Goal: Task Accomplishment & Management: Manage account settings

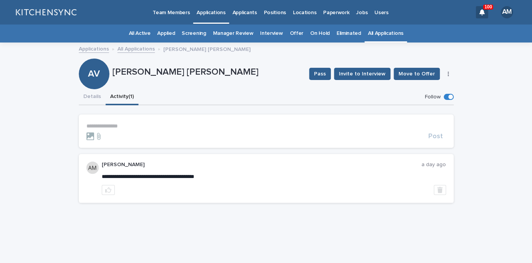
click at [388, 35] on link "All Applications" at bounding box center [386, 33] width 36 height 18
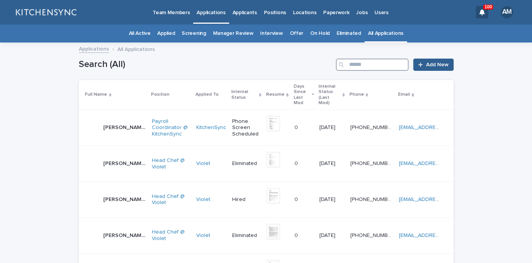
click at [385, 68] on input "Search" at bounding box center [372, 65] width 73 height 12
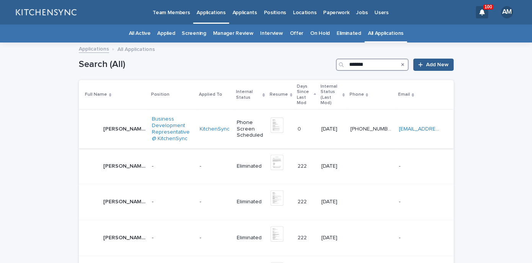
type input "*******"
click at [122, 124] on p "[PERSON_NAME]" at bounding box center [125, 128] width 44 height 8
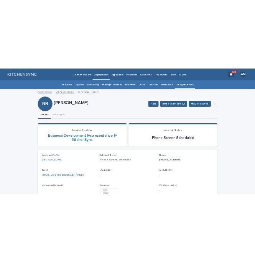
scroll to position [33, 0]
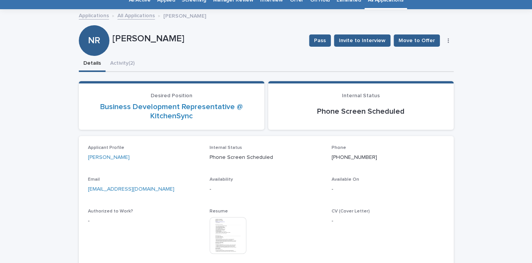
click at [225, 225] on img at bounding box center [228, 235] width 37 height 37
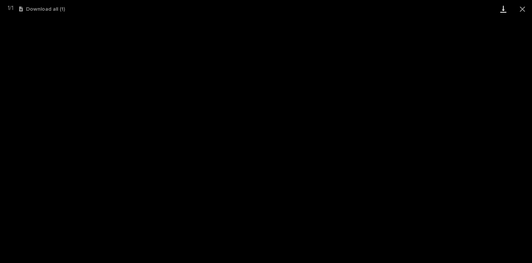
click at [504, 10] on link "Download" at bounding box center [503, 9] width 19 height 18
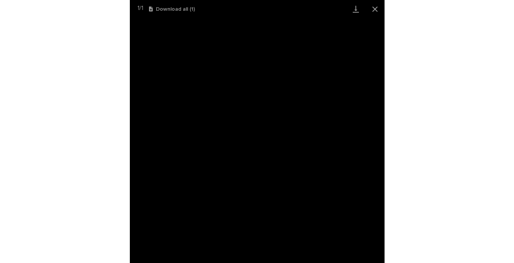
scroll to position [29, 0]
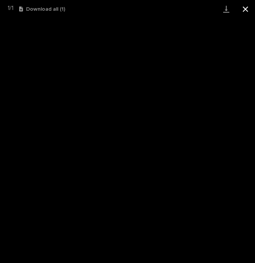
click at [243, 14] on button "Close gallery" at bounding box center [244, 9] width 19 height 18
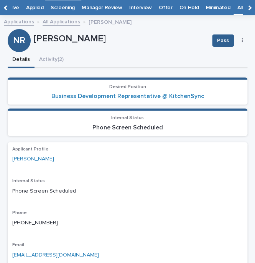
drag, startPoint x: 35, startPoint y: 42, endPoint x: 116, endPoint y: 47, distance: 81.7
click at [116, 44] on div "[PERSON_NAME]" at bounding box center [120, 38] width 172 height 13
copy p "[PERSON_NAME]"
click at [232, 60] on div "Details Activity (2)" at bounding box center [127, 60] width 239 height 16
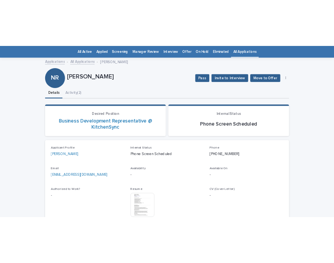
scroll to position [24, 0]
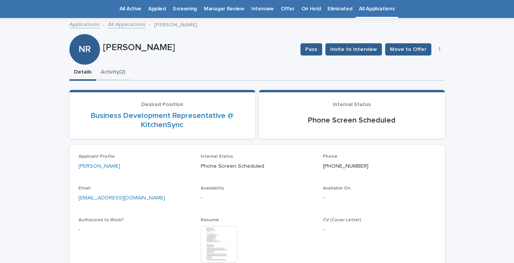
click at [128, 74] on button "Activity (2)" at bounding box center [113, 73] width 34 height 16
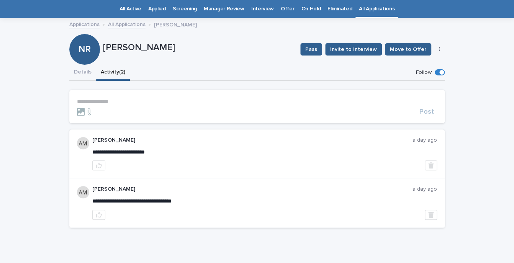
click at [154, 104] on p "**********" at bounding box center [257, 101] width 360 height 7
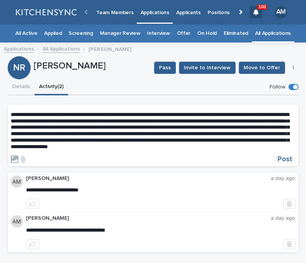
click at [287, 163] on span "Post" at bounding box center [285, 159] width 15 height 7
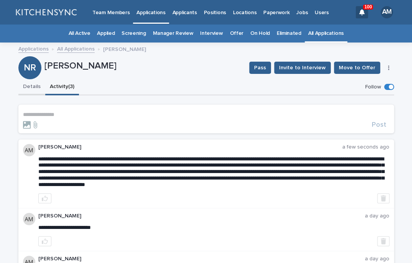
click at [26, 88] on button "Details" at bounding box center [31, 87] width 27 height 16
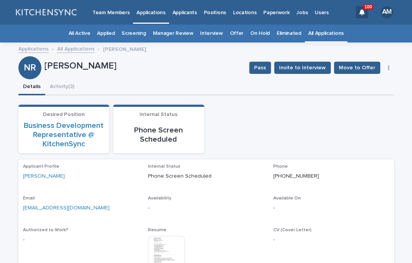
click at [389, 71] on div "Pass Invite to Interview Move to Offer Edit" at bounding box center [320, 67] width 148 height 23
click at [387, 64] on div "Pass Invite to Interview Move to Offer Edit" at bounding box center [320, 67] width 148 height 23
click at [390, 70] on button "button" at bounding box center [388, 67] width 11 height 5
click at [371, 80] on button "Edit" at bounding box center [365, 83] width 51 height 12
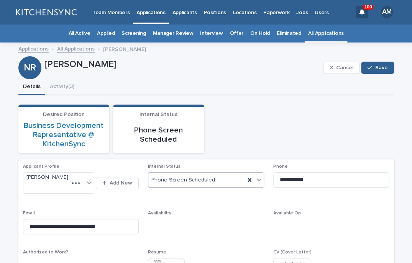
click at [224, 175] on div "Phone Screen Scheduled" at bounding box center [196, 180] width 96 height 13
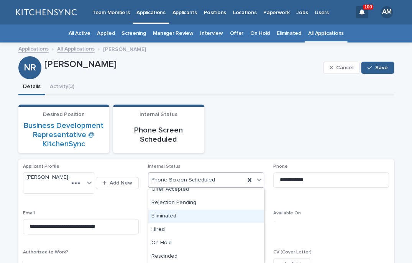
click at [216, 219] on div "Eliminated" at bounding box center [205, 216] width 115 height 13
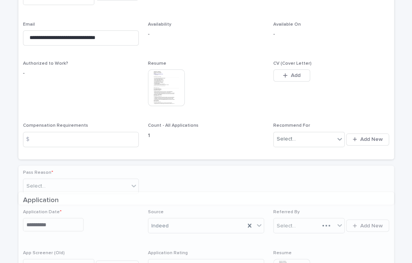
scroll to position [219, 0]
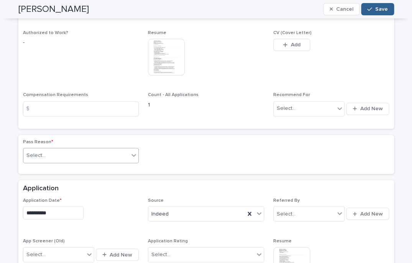
click at [122, 151] on div "Select..." at bounding box center [76, 155] width 106 height 13
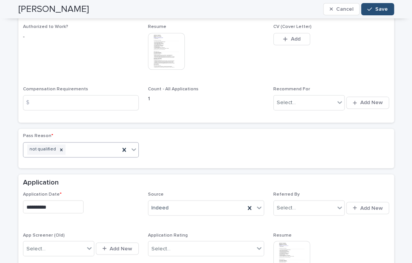
click at [384, 10] on span "Save" at bounding box center [381, 9] width 13 height 5
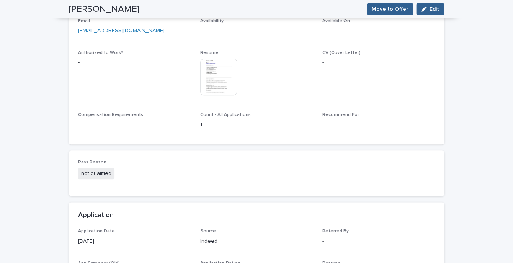
scroll to position [0, 0]
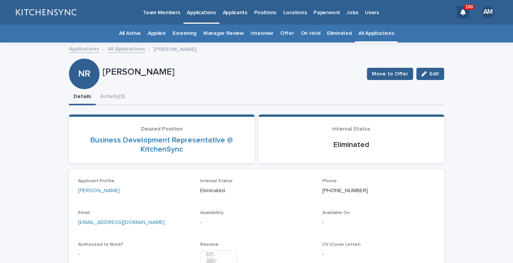
click at [266, 20] on link "Positions" at bounding box center [264, 12] width 29 height 24
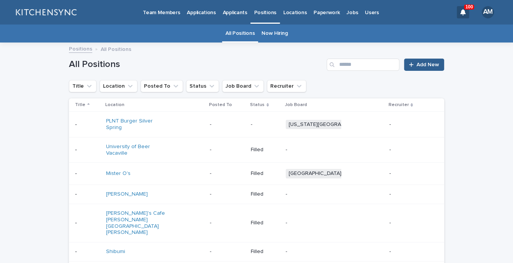
click at [272, 34] on link "Now Hiring" at bounding box center [274, 33] width 26 height 18
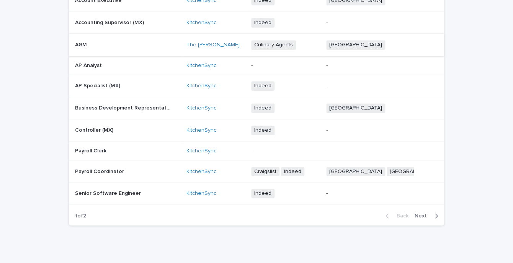
scroll to position [106, 0]
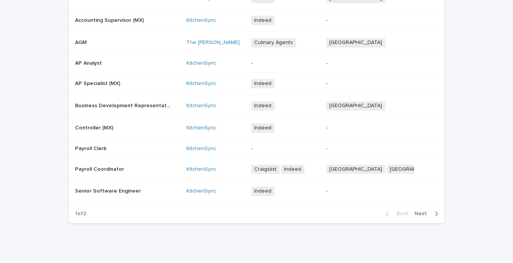
click at [421, 215] on span "Next" at bounding box center [423, 213] width 17 height 5
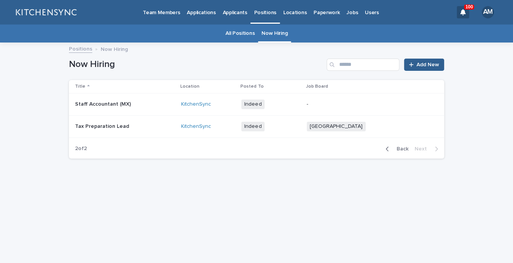
click at [404, 149] on span "Back" at bounding box center [400, 148] width 16 height 5
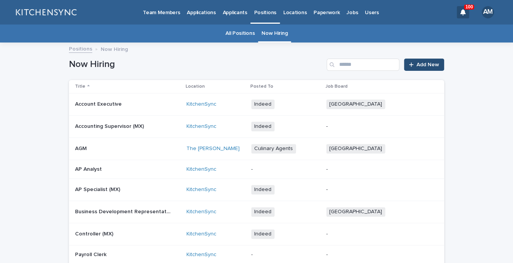
click at [435, 60] on link "Add New" at bounding box center [424, 65] width 40 height 12
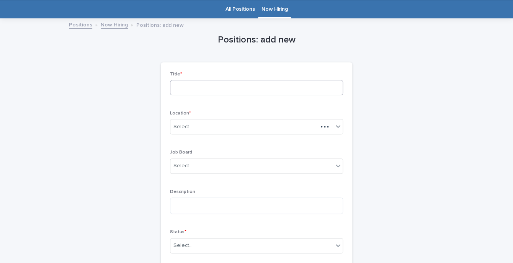
scroll to position [24, 0]
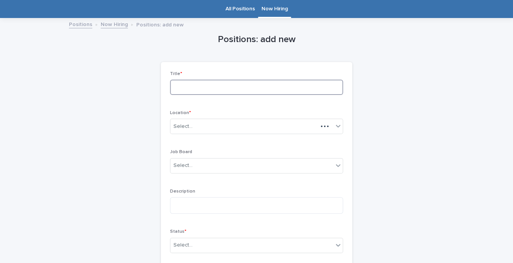
click at [330, 82] on input at bounding box center [256, 87] width 173 height 15
type input "*"
click at [240, 6] on link "All Positions" at bounding box center [239, 9] width 29 height 18
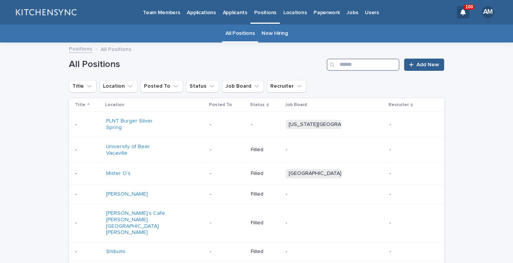
click at [358, 69] on input "Search" at bounding box center [363, 65] width 73 height 12
type input "**********"
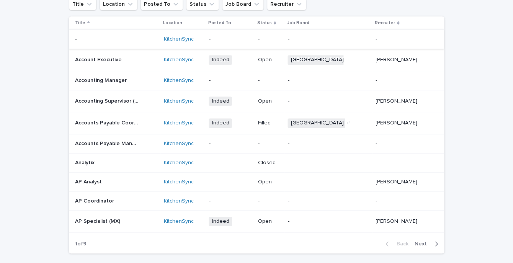
scroll to position [117, 0]
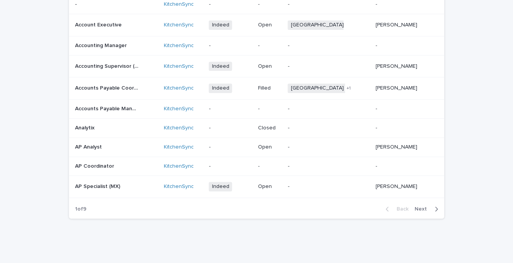
click at [421, 211] on span "Next" at bounding box center [423, 208] width 17 height 5
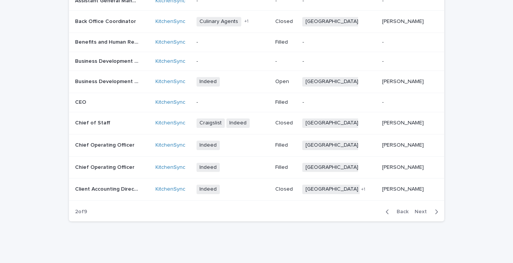
click at [421, 211] on span "Next" at bounding box center [423, 211] width 17 height 5
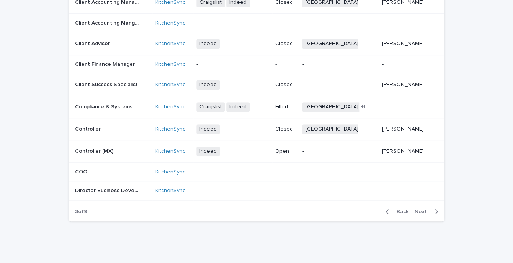
click at [421, 211] on span "Next" at bounding box center [423, 211] width 17 height 5
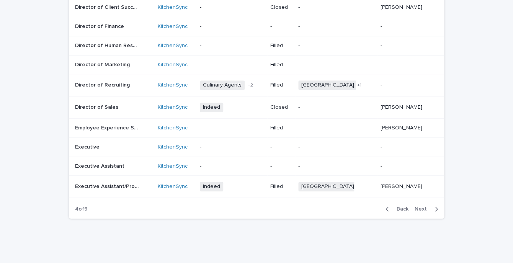
scroll to position [114, 0]
click at [118, 66] on p "Director of Marketing" at bounding box center [103, 64] width 56 height 8
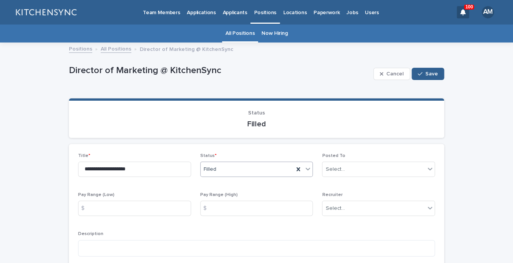
click at [277, 165] on div "Filled" at bounding box center [247, 169] width 93 height 13
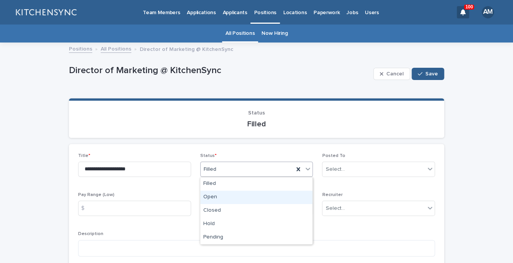
click at [274, 196] on div "Open" at bounding box center [256, 197] width 112 height 13
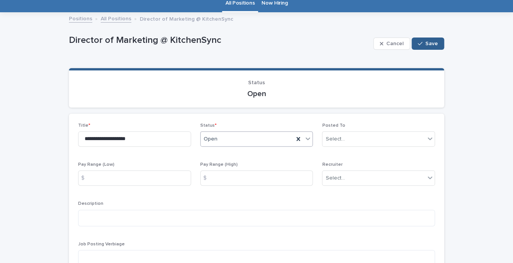
scroll to position [31, 0]
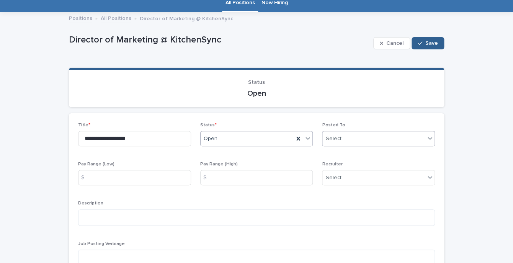
click at [328, 141] on div "Select..." at bounding box center [334, 139] width 19 height 8
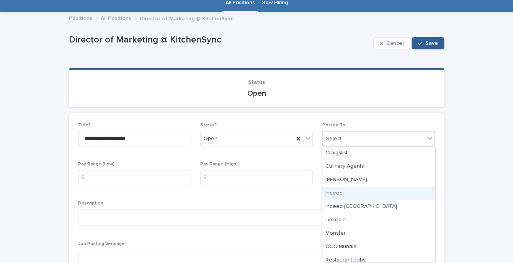
click at [340, 196] on div "Indeed" at bounding box center [378, 193] width 112 height 13
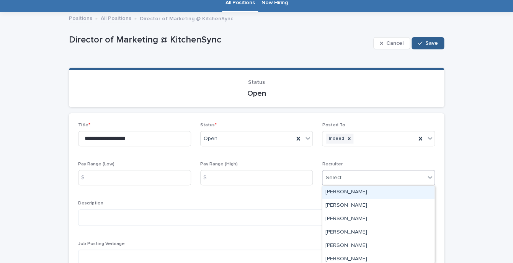
click at [343, 178] on div "Select..." at bounding box center [334, 178] width 19 height 8
click at [340, 197] on div "[PERSON_NAME]" at bounding box center [378, 192] width 112 height 13
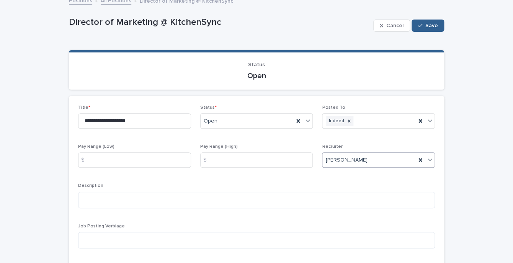
scroll to position [49, 0]
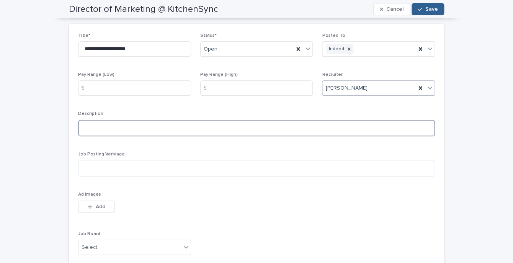
click at [136, 129] on textarea at bounding box center [256, 128] width 357 height 16
paste textarea "**********"
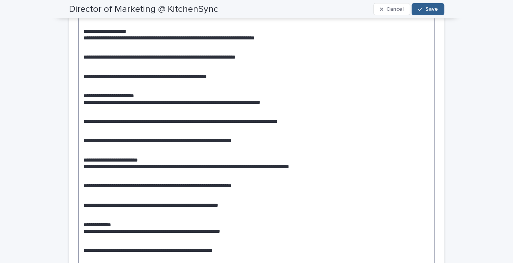
scroll to position [186, 0]
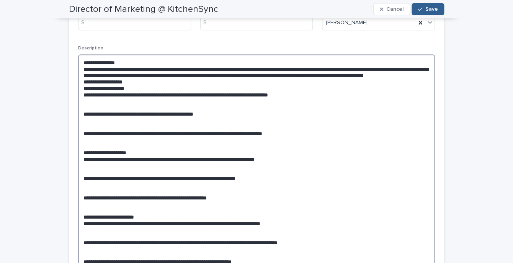
type textarea "**********"
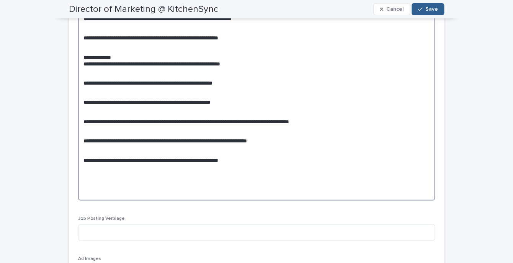
scroll to position [504, 0]
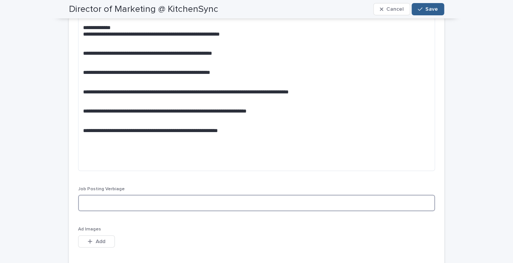
click at [148, 207] on textarea at bounding box center [256, 202] width 357 height 16
paste textarea "**********"
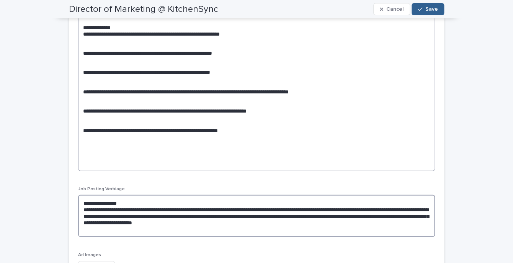
type textarea "**********"
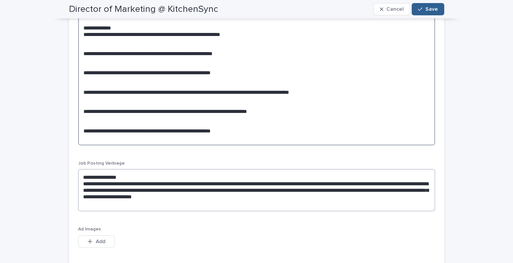
type textarea "**********"
click at [112, 203] on textarea "**********" at bounding box center [256, 190] width 357 height 42
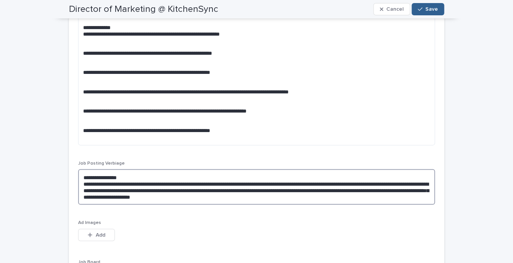
click at [151, 176] on textarea "**********" at bounding box center [256, 187] width 357 height 36
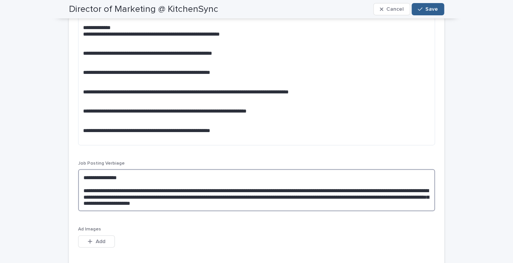
scroll to position [198, 0]
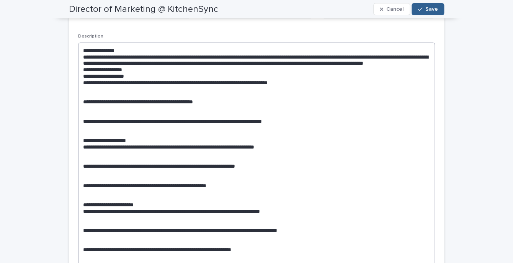
type textarea "**********"
click at [137, 51] on textarea at bounding box center [256, 246] width 357 height 409
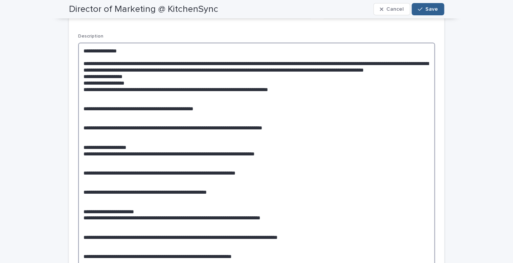
click at [167, 76] on textarea at bounding box center [256, 249] width 357 height 415
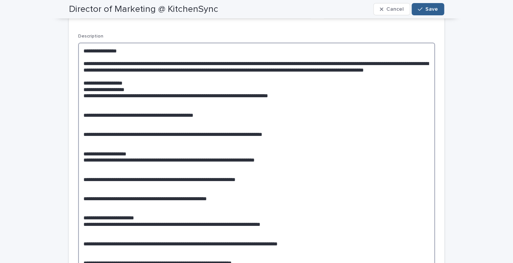
click at [149, 88] on textarea at bounding box center [256, 252] width 357 height 421
click at [149, 95] on textarea at bounding box center [256, 252] width 357 height 421
click at [85, 100] on textarea at bounding box center [256, 252] width 357 height 421
click at [83, 124] on textarea at bounding box center [256, 252] width 357 height 421
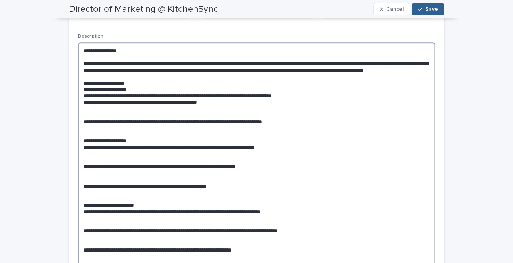
click at [84, 123] on textarea at bounding box center [256, 246] width 357 height 409
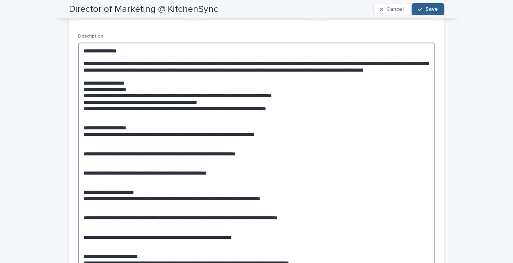
click at [85, 133] on textarea at bounding box center [256, 240] width 357 height 396
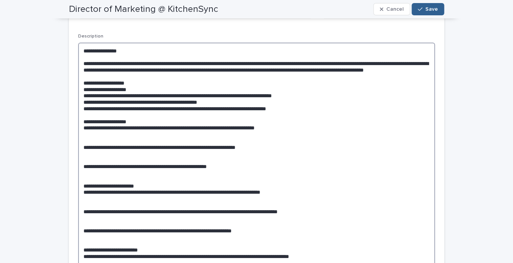
click at [85, 135] on textarea at bounding box center [256, 236] width 357 height 389
click at [84, 150] on textarea at bounding box center [256, 236] width 357 height 389
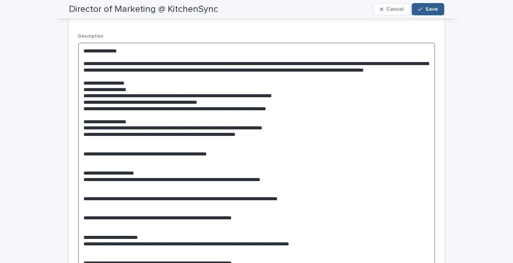
click at [84, 142] on textarea at bounding box center [256, 230] width 357 height 377
click at [299, 135] on textarea at bounding box center [256, 230] width 357 height 377
click at [83, 162] on textarea at bounding box center [256, 230] width 357 height 377
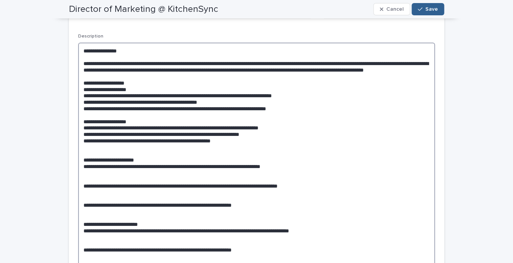
click at [84, 168] on textarea at bounding box center [256, 224] width 357 height 364
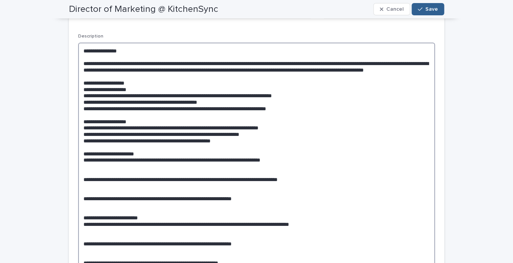
click at [84, 168] on textarea at bounding box center [256, 220] width 357 height 357
click at [84, 187] on textarea at bounding box center [256, 220] width 357 height 357
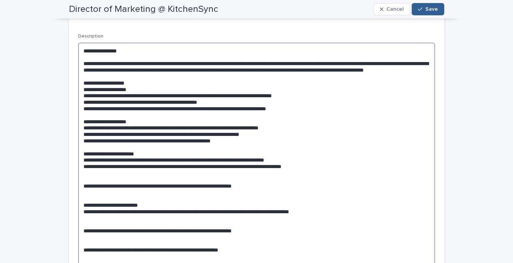
click at [83, 194] on textarea at bounding box center [256, 214] width 357 height 345
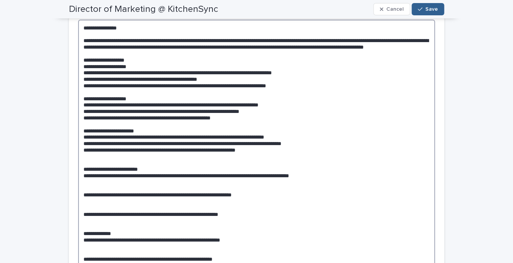
scroll to position [225, 0]
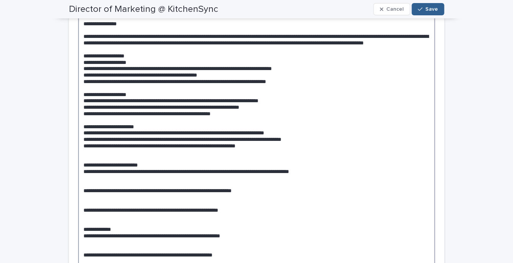
click at [84, 172] on textarea at bounding box center [256, 181] width 357 height 332
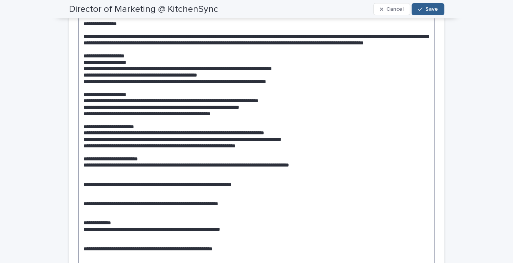
click at [86, 169] on textarea at bounding box center [256, 177] width 357 height 325
click at [85, 188] on textarea at bounding box center [256, 177] width 357 height 325
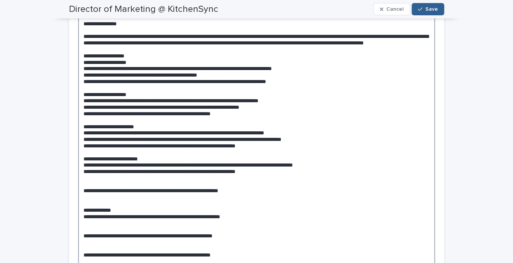
click at [83, 200] on textarea at bounding box center [256, 171] width 357 height 312
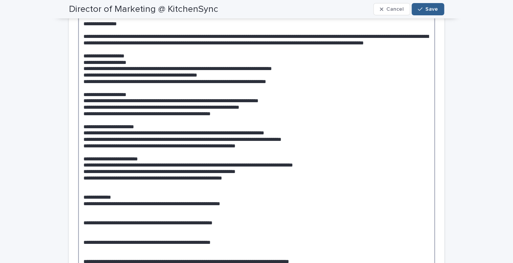
click at [84, 205] on textarea at bounding box center [256, 164] width 357 height 299
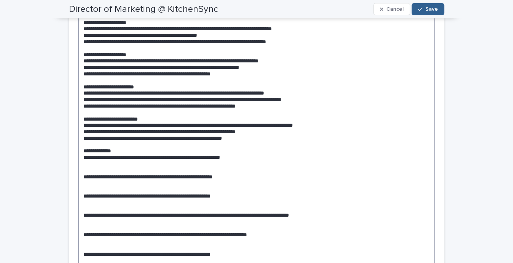
scroll to position [271, 0]
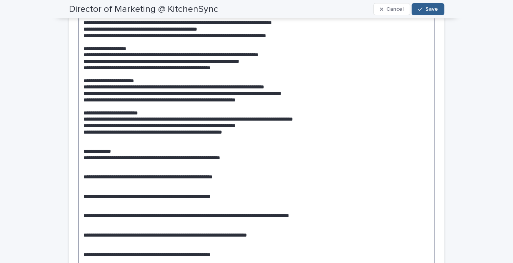
click at [84, 164] on textarea at bounding box center [256, 118] width 357 height 299
click at [83, 182] on textarea at bounding box center [256, 118] width 357 height 299
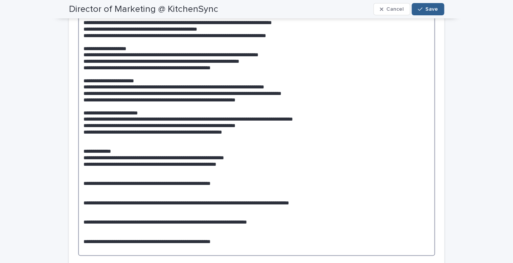
click at [84, 193] on textarea at bounding box center [256, 112] width 357 height 286
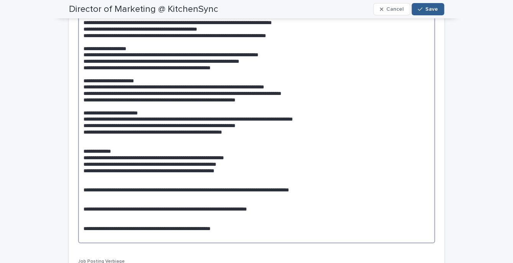
click at [83, 198] on textarea at bounding box center [256, 106] width 357 height 274
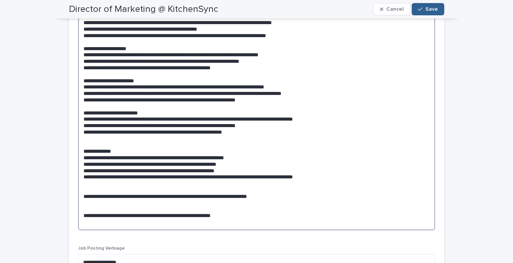
click at [84, 206] on textarea at bounding box center [256, 99] width 357 height 261
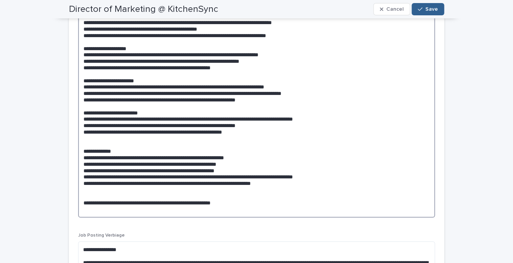
click at [83, 212] on textarea at bounding box center [256, 93] width 357 height 248
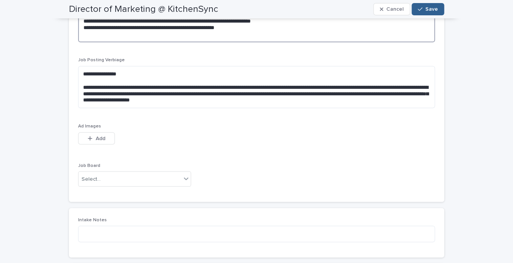
scroll to position [440, 0]
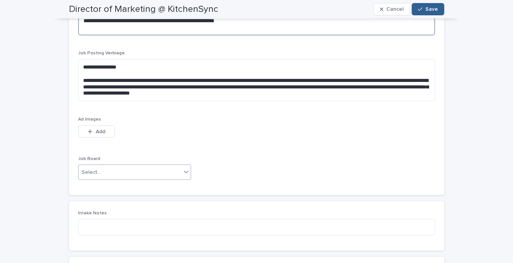
type textarea "**********"
click at [149, 175] on div "Select..." at bounding box center [129, 172] width 103 height 13
click at [171, 136] on div "This file cannot be opened Download File Add" at bounding box center [256, 132] width 357 height 15
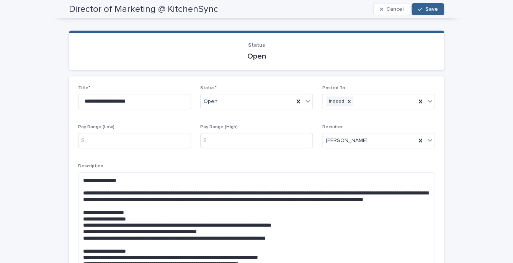
scroll to position [0, 0]
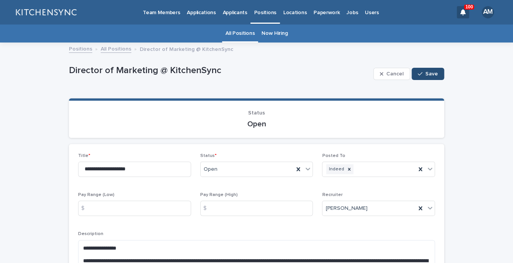
click at [432, 74] on span "Save" at bounding box center [431, 73] width 13 height 5
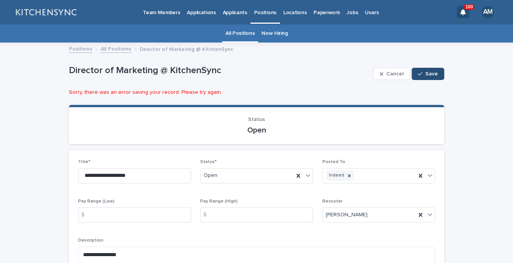
click at [432, 74] on span "Save" at bounding box center [431, 73] width 13 height 5
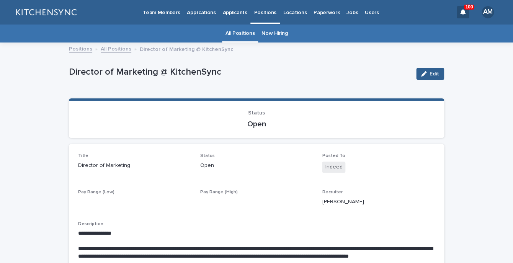
click at [276, 37] on link "Now Hiring" at bounding box center [274, 33] width 26 height 18
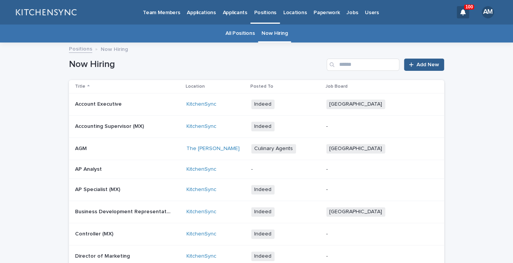
click at [203, 20] on link "Applications" at bounding box center [201, 12] width 36 height 24
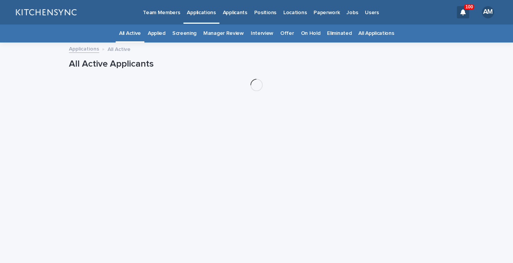
click at [375, 40] on link "All Applications" at bounding box center [376, 33] width 36 height 18
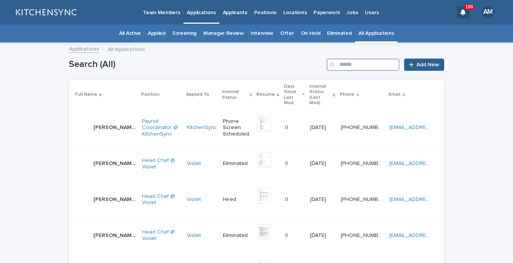
click at [355, 69] on input "Search" at bounding box center [363, 65] width 73 height 12
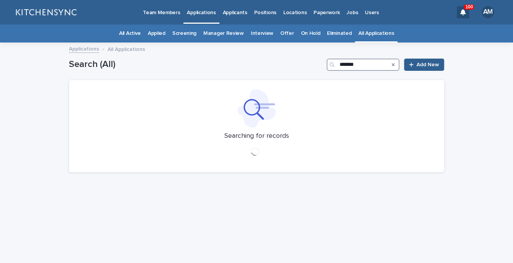
type input "*******"
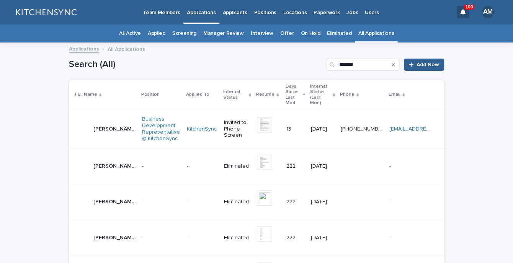
click at [100, 127] on div "[PERSON_NAME] [PERSON_NAME]" at bounding box center [114, 129] width 42 height 13
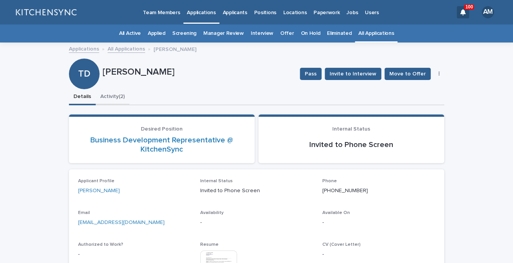
click at [128, 98] on button "Activity (2)" at bounding box center [113, 97] width 34 height 16
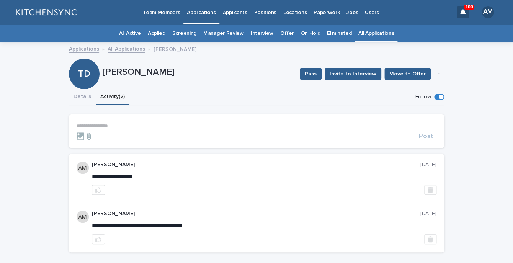
click at [118, 126] on p "**********" at bounding box center [257, 126] width 360 height 7
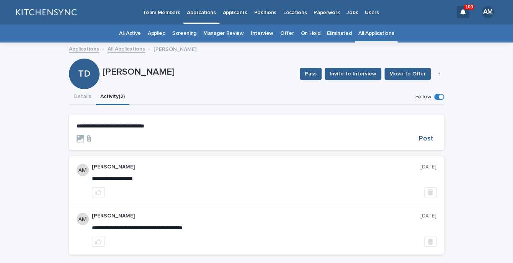
click at [127, 129] on p "**********" at bounding box center [257, 126] width 360 height 7
click at [430, 144] on section "**********" at bounding box center [256, 132] width 375 height 36
click at [434, 141] on button "Post" at bounding box center [426, 138] width 21 height 7
click at [86, 100] on button "Details" at bounding box center [82, 97] width 27 height 16
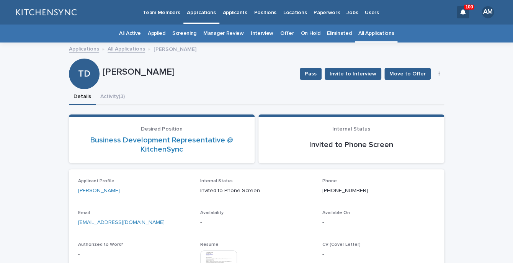
click at [439, 74] on icon "button" at bounding box center [438, 74] width 1 height 5
click at [425, 91] on button "Edit" at bounding box center [415, 89] width 51 height 12
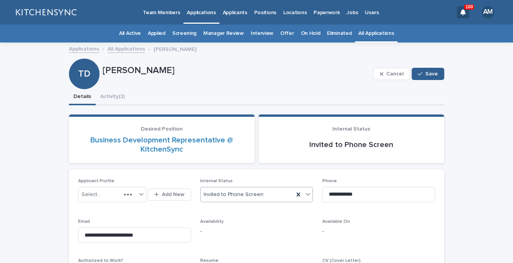
click at [272, 193] on div "Invited to Phone Screen" at bounding box center [247, 194] width 93 height 13
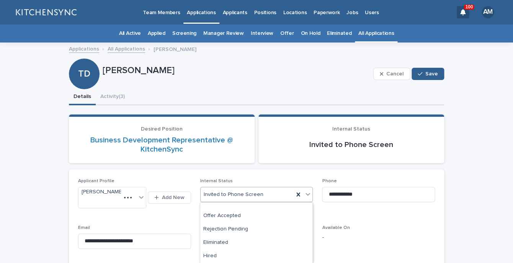
scroll to position [180, 0]
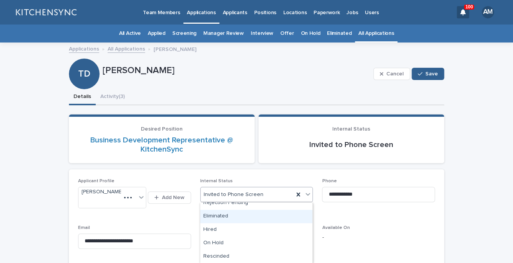
click at [269, 219] on div "Eliminated" at bounding box center [256, 216] width 112 height 13
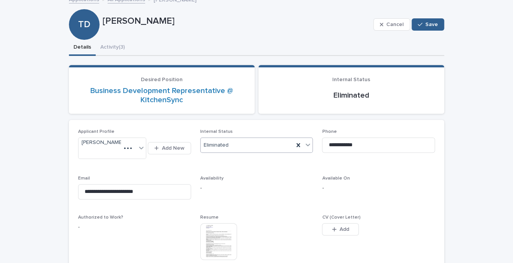
scroll to position [222, 0]
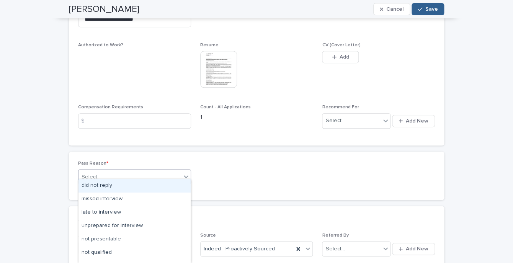
click at [183, 176] on div at bounding box center [185, 177] width 9 height 14
click at [175, 186] on div "did not reply" at bounding box center [134, 185] width 112 height 13
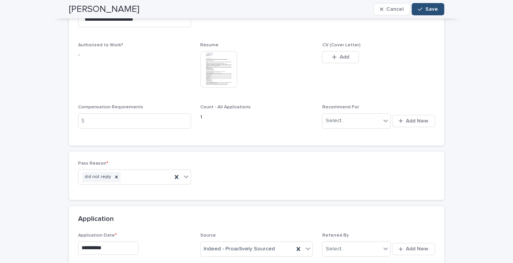
click at [429, 14] on button "Save" at bounding box center [428, 9] width 33 height 12
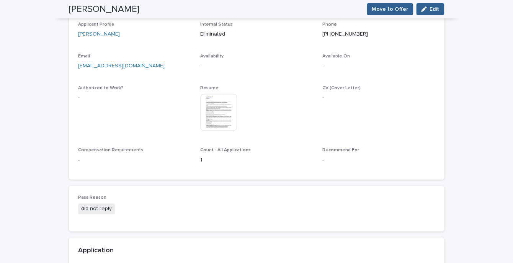
scroll to position [0, 0]
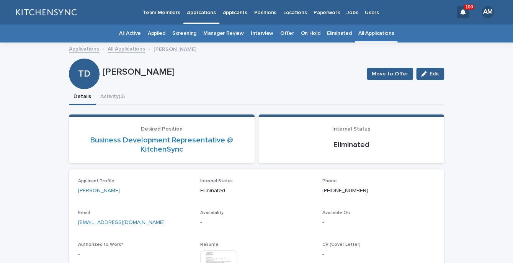
click at [381, 33] on link "All Applications" at bounding box center [376, 33] width 36 height 18
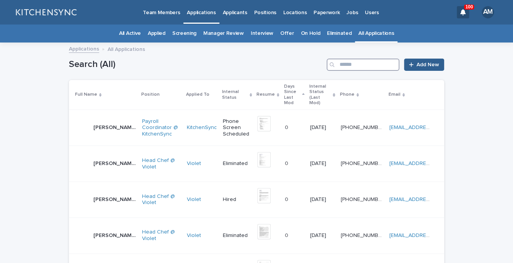
click at [379, 66] on input "Search" at bounding box center [363, 65] width 73 height 12
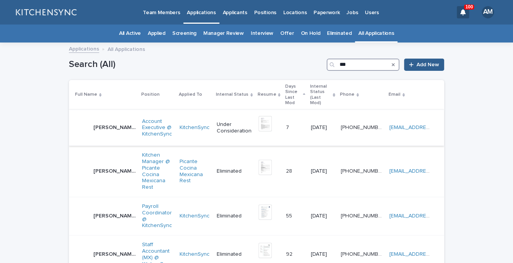
type input "***"
click at [100, 131] on td "[PERSON_NAME] [PERSON_NAME]" at bounding box center [104, 128] width 70 height 36
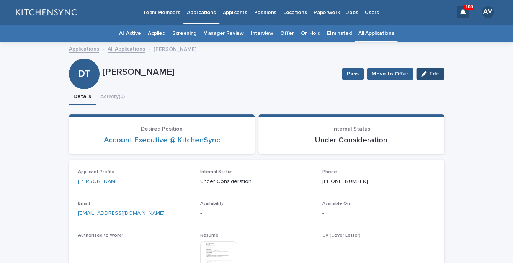
click at [430, 72] on button "Edit" at bounding box center [430, 74] width 28 height 12
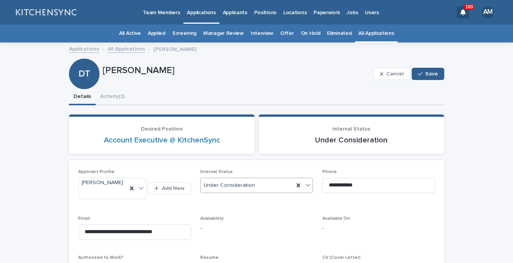
click at [252, 186] on div "Under Consideration" at bounding box center [247, 185] width 93 height 13
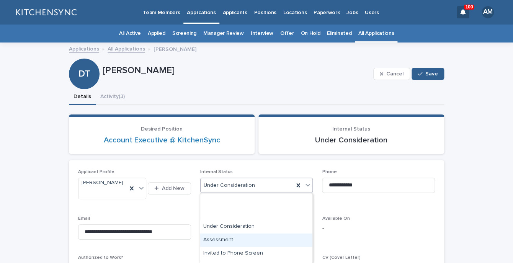
scroll to position [171, 0]
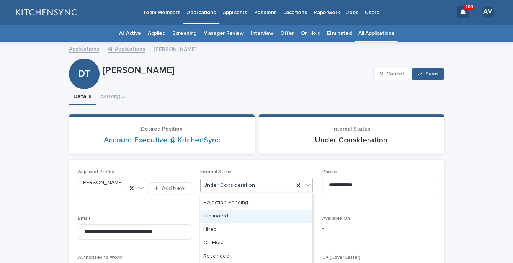
click at [260, 218] on div "Eliminated" at bounding box center [256, 216] width 112 height 13
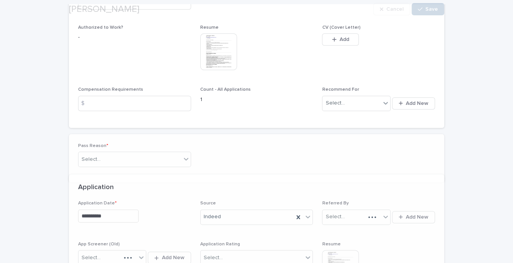
scroll to position [333, 0]
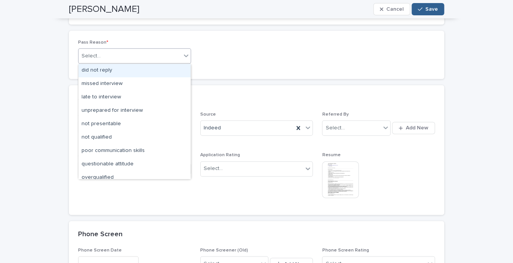
click at [181, 62] on div "Select..." at bounding box center [129, 56] width 103 height 13
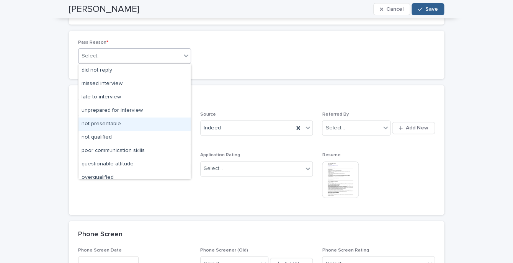
scroll to position [59, 0]
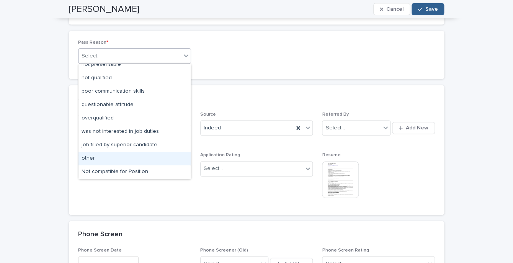
click at [152, 163] on div "other" at bounding box center [134, 158] width 112 height 13
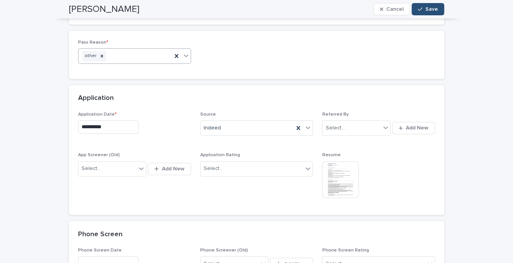
click at [428, 13] on button "Save" at bounding box center [428, 9] width 33 height 12
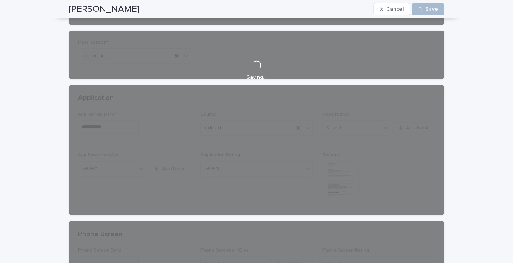
scroll to position [0, 0]
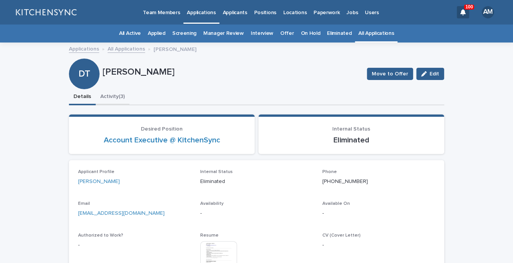
click at [120, 101] on button "Activity (3)" at bounding box center [113, 97] width 34 height 16
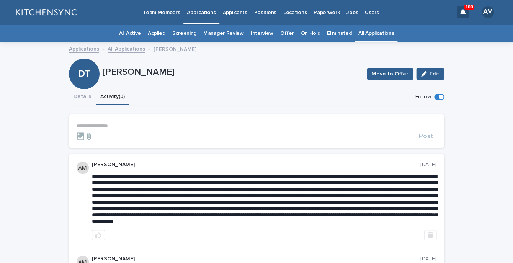
click at [114, 124] on p "**********" at bounding box center [257, 126] width 360 height 7
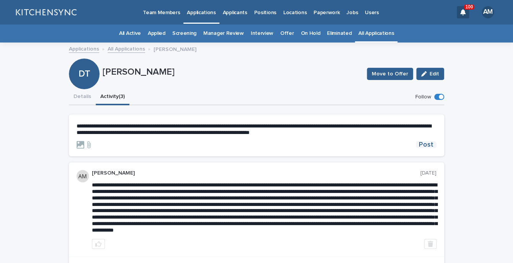
click at [423, 146] on span "Post" at bounding box center [426, 144] width 15 height 7
click at [81, 97] on button "Details" at bounding box center [82, 97] width 27 height 16
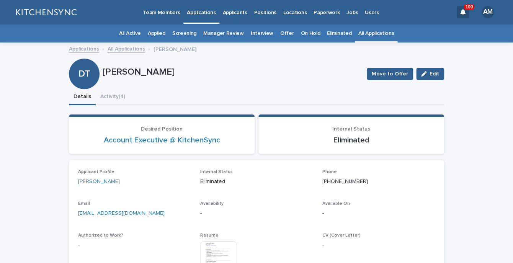
drag, startPoint x: 186, startPoint y: 212, endPoint x: 66, endPoint y: 210, distance: 120.2
click at [78, 210] on div "[EMAIL_ADDRESS][DOMAIN_NAME]" at bounding box center [134, 213] width 113 height 10
copy link "[EMAIL_ADDRESS][DOMAIN_NAME]"
click at [374, 38] on link "All Applications" at bounding box center [376, 33] width 36 height 18
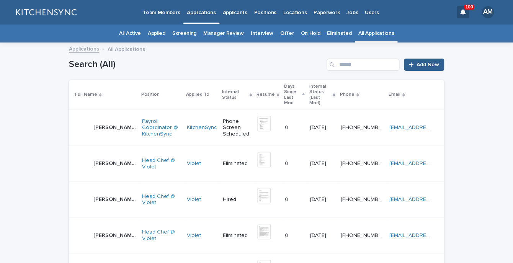
click at [365, 72] on div "Search (All) Add New" at bounding box center [256, 61] width 375 height 37
click at [364, 69] on input "Search" at bounding box center [363, 65] width 73 height 12
type input "*****"
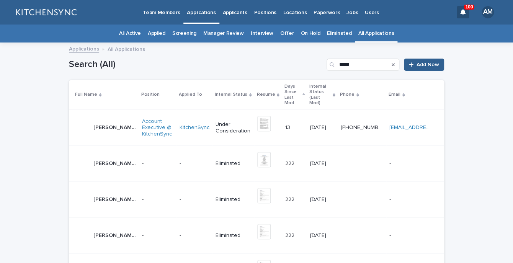
click at [90, 134] on td "[PERSON_NAME] [PERSON_NAME]" at bounding box center [104, 128] width 70 height 36
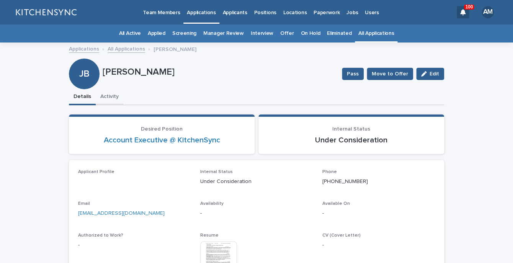
click at [113, 97] on button "Activity" at bounding box center [110, 97] width 28 height 16
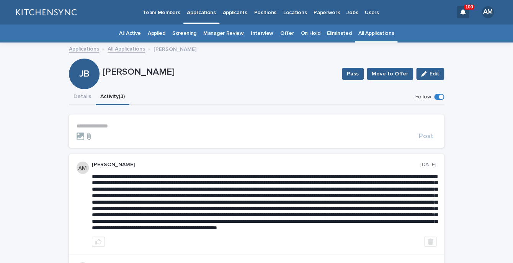
click at [111, 124] on p "**********" at bounding box center [257, 126] width 360 height 7
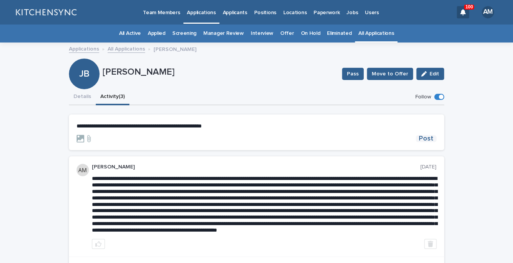
click at [429, 137] on span "Post" at bounding box center [426, 138] width 15 height 7
click at [86, 97] on button "Details" at bounding box center [82, 97] width 27 height 16
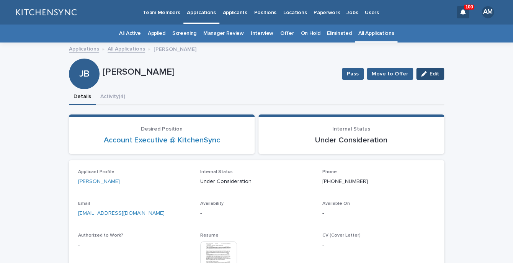
click at [430, 75] on div "button" at bounding box center [425, 73] width 8 height 5
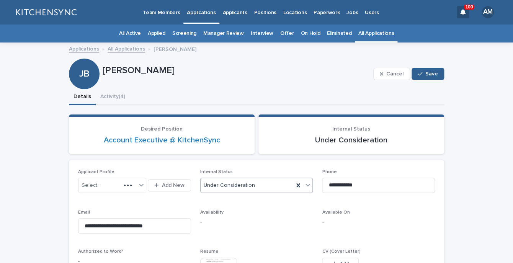
click at [261, 189] on div "Under Consideration" at bounding box center [247, 185] width 93 height 13
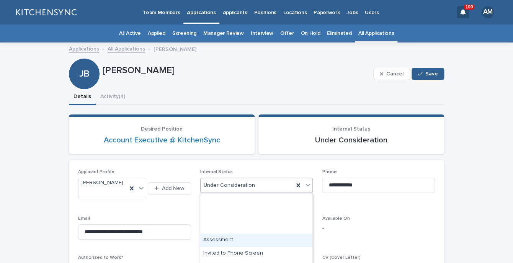
scroll to position [171, 0]
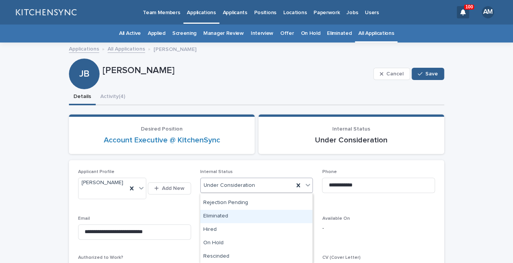
click at [255, 218] on div "Eliminated" at bounding box center [256, 216] width 112 height 13
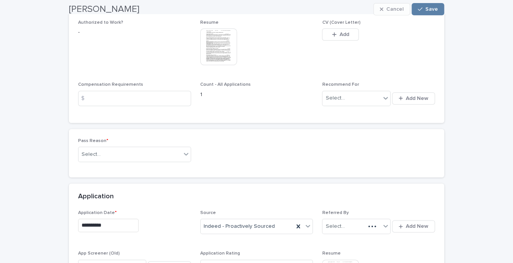
scroll to position [294, 0]
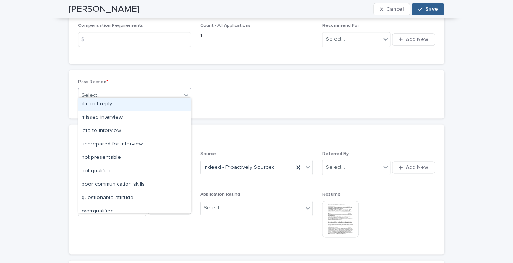
click at [162, 89] on div "Select..." at bounding box center [129, 95] width 103 height 13
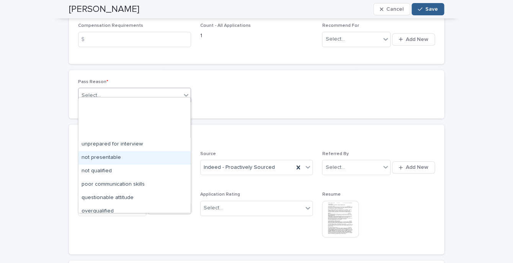
scroll to position [59, 0]
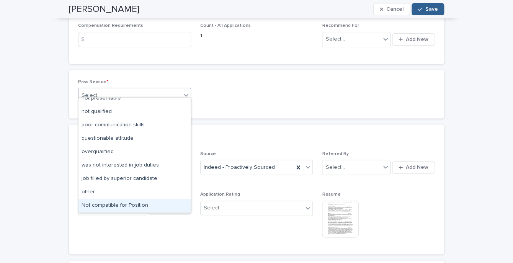
click at [145, 206] on div "Not compatible for Position" at bounding box center [134, 205] width 112 height 13
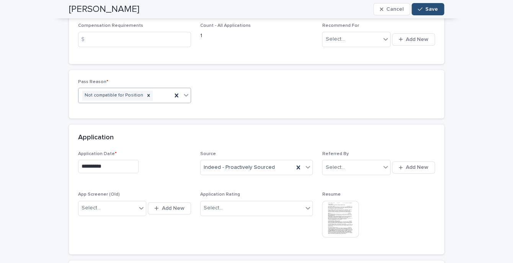
click at [438, 10] on span "Save" at bounding box center [431, 9] width 13 height 5
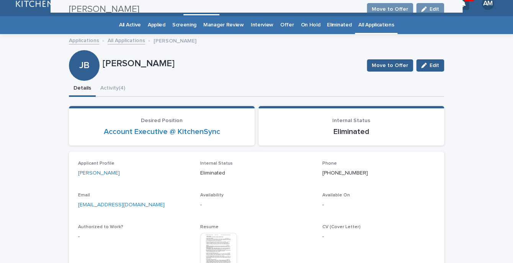
scroll to position [0, 0]
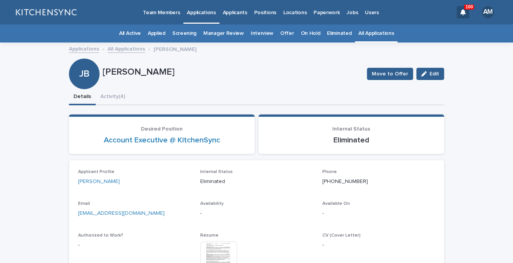
drag, startPoint x: 163, startPoint y: 217, endPoint x: 64, endPoint y: 215, distance: 99.2
copy link "[EMAIL_ADDRESS][DOMAIN_NAME]"
click at [367, 36] on link "All Applications" at bounding box center [376, 33] width 36 height 18
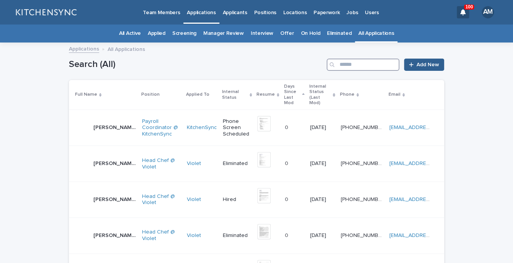
click at [366, 65] on input "Search" at bounding box center [363, 65] width 73 height 12
type input "*****"
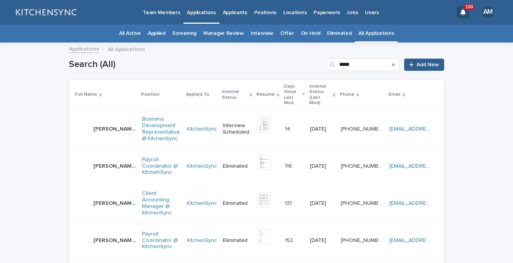
click at [106, 124] on p "[PERSON_NAME]" at bounding box center [115, 128] width 44 height 8
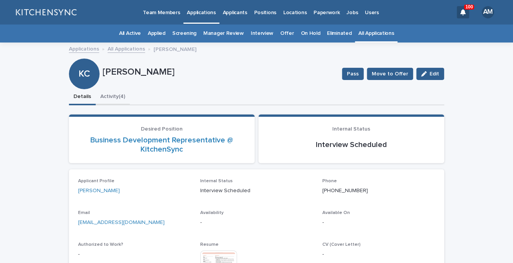
click at [121, 97] on button "Activity (4)" at bounding box center [113, 97] width 34 height 16
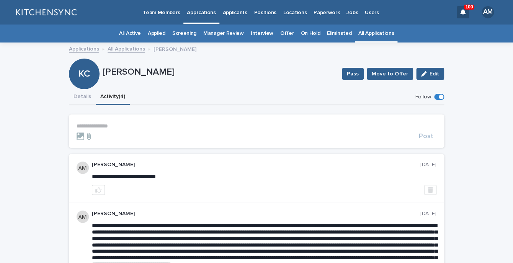
click at [111, 123] on section "**********" at bounding box center [256, 130] width 375 height 33
click at [110, 126] on p "**********" at bounding box center [257, 126] width 360 height 7
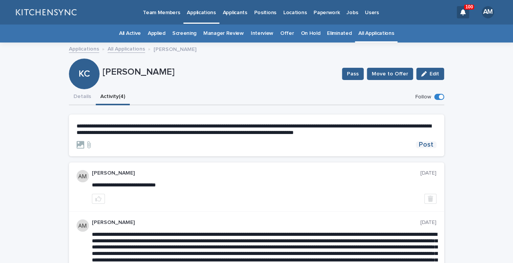
click at [426, 145] on span "Post" at bounding box center [426, 144] width 15 height 7
click at [80, 97] on button "Details" at bounding box center [82, 97] width 27 height 16
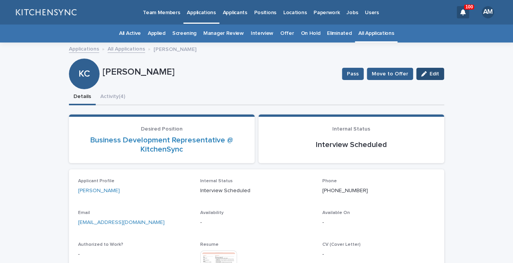
click at [422, 78] on button "Edit" at bounding box center [430, 74] width 28 height 12
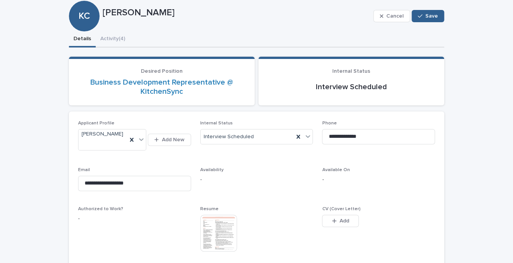
scroll to position [65, 0]
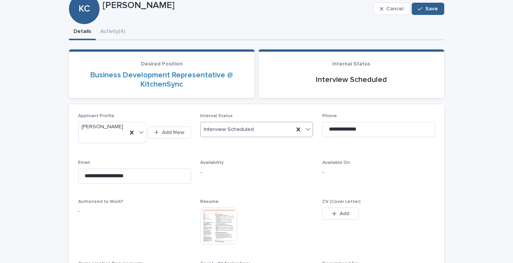
click at [263, 131] on div "Interview Scheduled" at bounding box center [247, 129] width 93 height 13
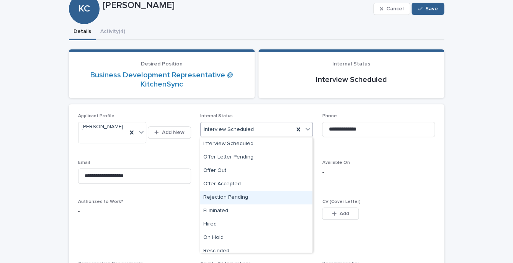
scroll to position [126, 0]
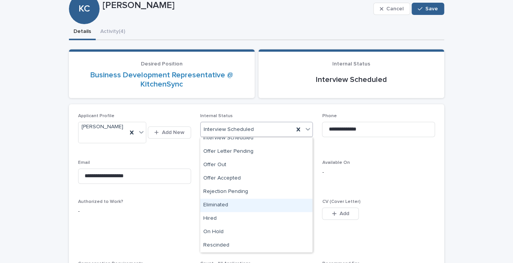
click at [254, 204] on div "Eliminated" at bounding box center [256, 205] width 112 height 13
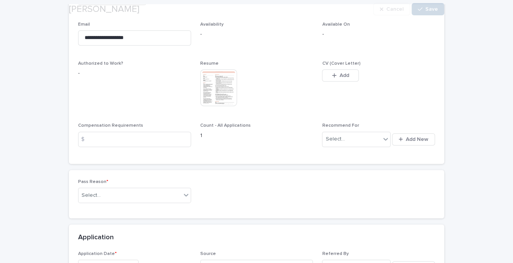
scroll to position [204, 0]
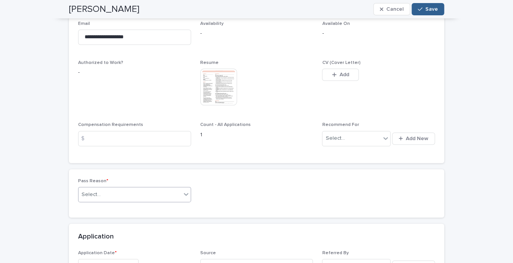
click at [174, 191] on div "Select..." at bounding box center [129, 194] width 103 height 13
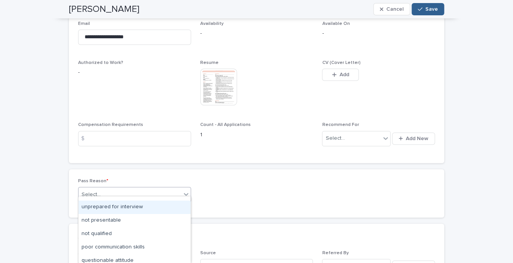
scroll to position [39, 0]
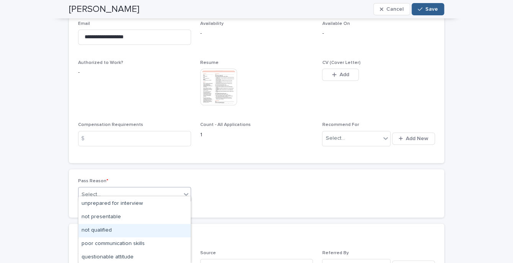
click at [162, 237] on div "not qualified" at bounding box center [134, 230] width 112 height 13
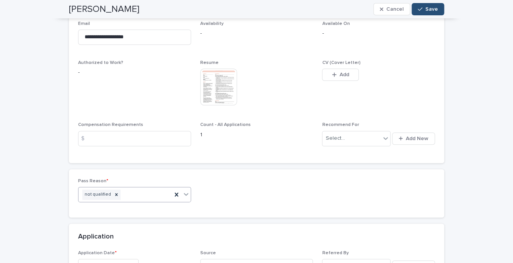
click at [435, 9] on span "Save" at bounding box center [431, 9] width 13 height 5
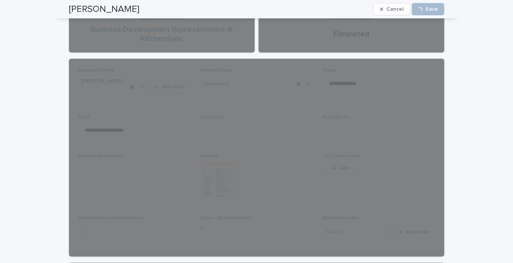
scroll to position [0, 0]
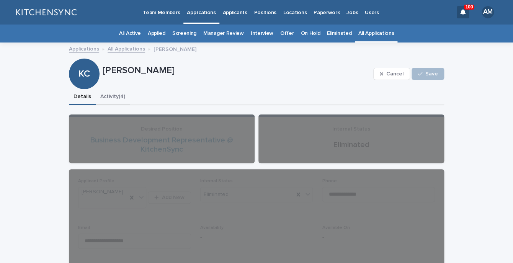
click at [116, 99] on button "Activity (4)" at bounding box center [113, 97] width 34 height 16
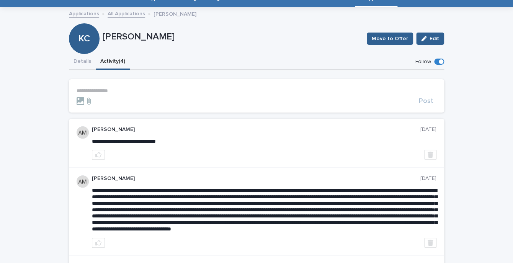
scroll to position [34, 0]
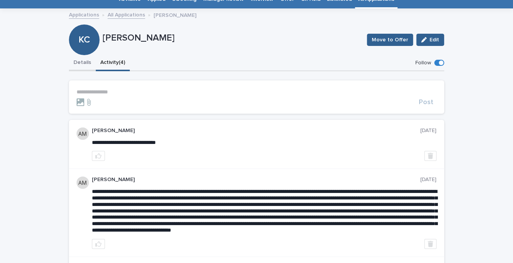
click at [88, 70] on button "Details" at bounding box center [82, 63] width 27 height 16
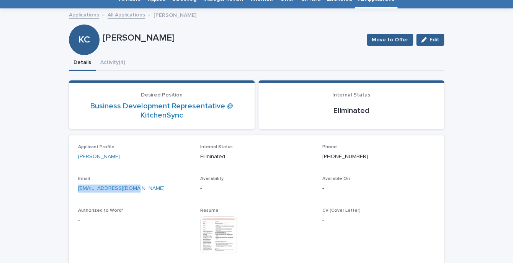
drag, startPoint x: 137, startPoint y: 191, endPoint x: 73, endPoint y: 190, distance: 63.9
click at [78, 190] on div "[EMAIL_ADDRESS][DOMAIN_NAME]" at bounding box center [134, 188] width 113 height 10
copy link "[EMAIL_ADDRESS][DOMAIN_NAME]"
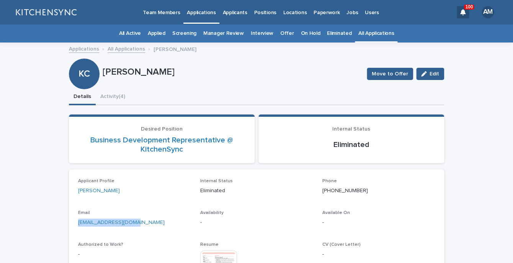
click at [370, 37] on link "All Applications" at bounding box center [376, 33] width 36 height 18
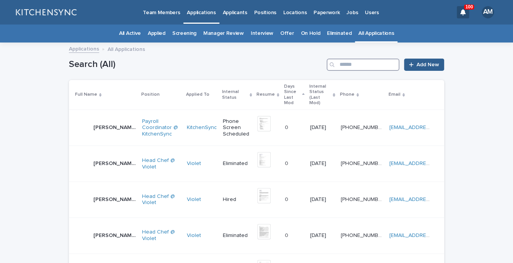
click at [361, 69] on input "Search" at bounding box center [363, 65] width 73 height 12
type input "****"
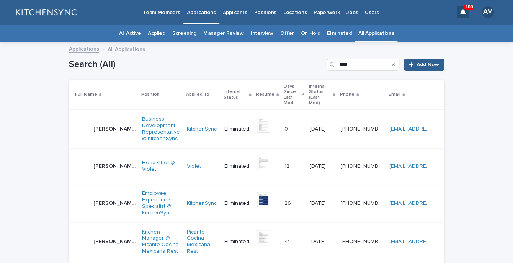
click at [106, 131] on div "[PERSON_NAME] [PERSON_NAME] [PERSON_NAME] Villa" at bounding box center [105, 128] width 61 height 15
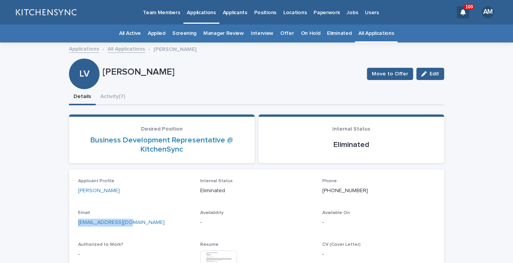
drag, startPoint x: 143, startPoint y: 219, endPoint x: 62, endPoint y: 219, distance: 80.8
click at [78, 219] on div "[EMAIL_ADDRESS][DOMAIN_NAME]" at bounding box center [134, 222] width 113 height 10
copy link "[EMAIL_ADDRESS][DOMAIN_NAME]"
click at [363, 36] on link "All Applications" at bounding box center [376, 33] width 36 height 18
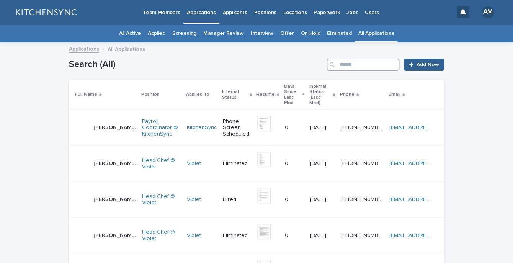
click at [360, 63] on input "Search" at bounding box center [363, 65] width 73 height 12
type input "*******"
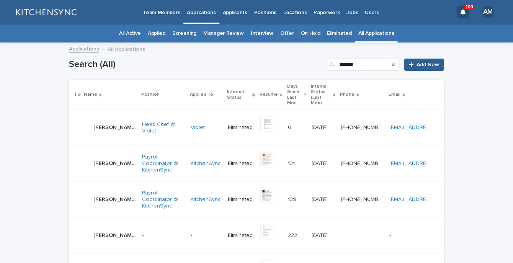
click at [103, 123] on p "[PERSON_NAME]" at bounding box center [115, 127] width 44 height 8
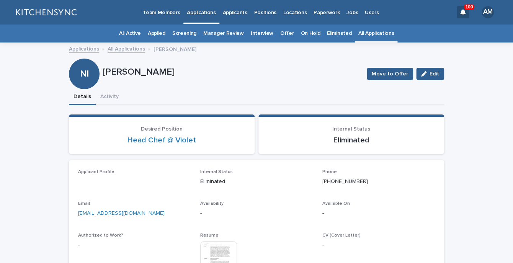
click at [152, 72] on p "[PERSON_NAME]" at bounding box center [232, 72] width 258 height 11
copy p "[PERSON_NAME]"
